Goal: Task Accomplishment & Management: Manage account settings

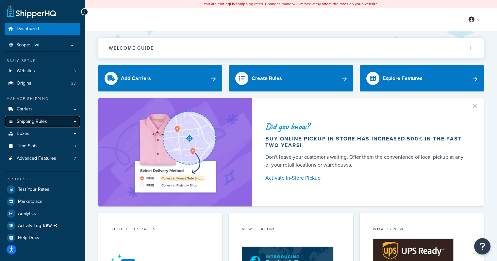
click at [33, 122] on span "Shipping Rules" at bounding box center [32, 122] width 30 height 6
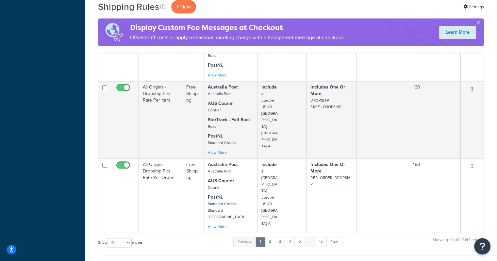
scroll to position [780, 0]
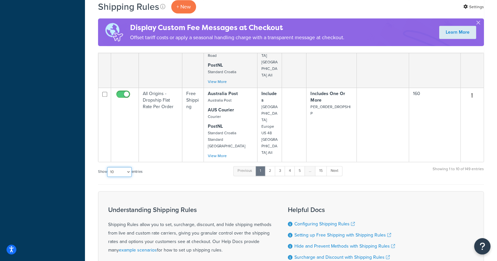
click at [124, 167] on select "10 15 25 50 100 1000" at bounding box center [119, 172] width 24 height 10
select select "1000"
click at [108, 167] on select "10 15 25 50 100 1000" at bounding box center [119, 172] width 24 height 10
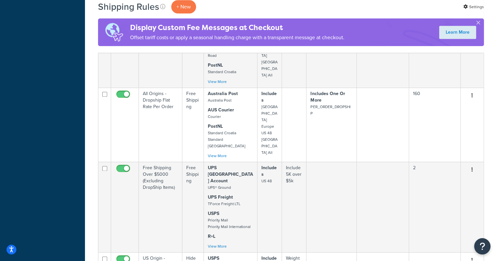
click at [324, 8] on div "Shipping Rules + New Settings" at bounding box center [291, 6] width 386 height 13
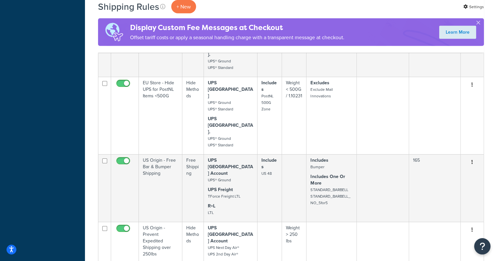
scroll to position [4228, 0]
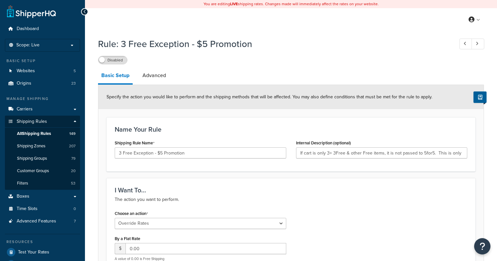
select select "OVERRIDE"
select select "SHIPPING_GROUP"
click at [158, 77] on link "Advanced" at bounding box center [154, 76] width 30 height 16
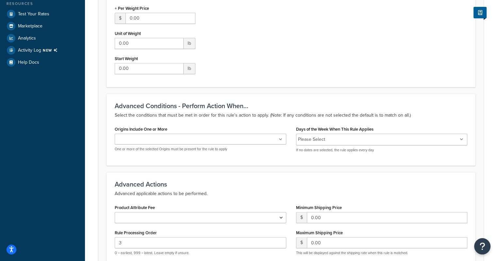
scroll to position [252, 0]
